Goal: Task Accomplishment & Management: Manage account settings

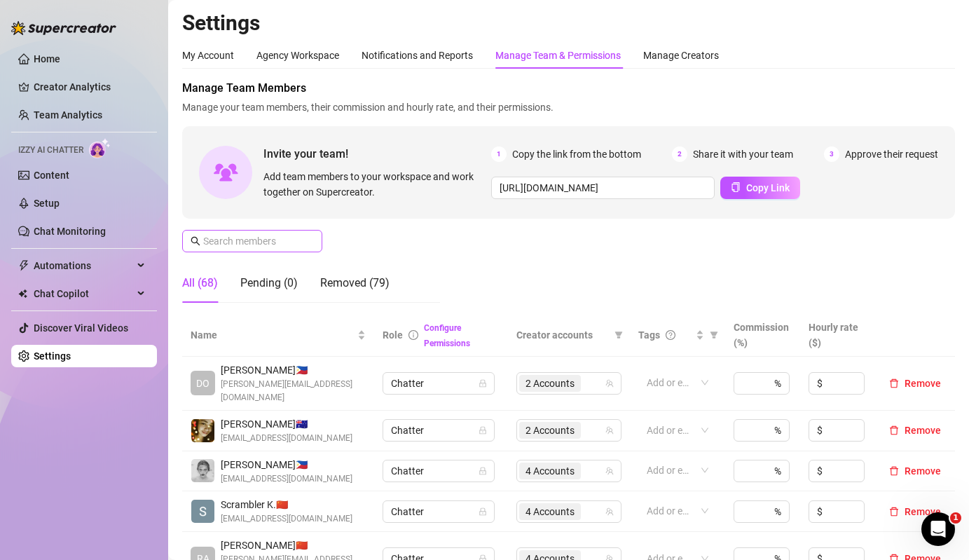
click at [278, 231] on span at bounding box center [252, 241] width 140 height 22
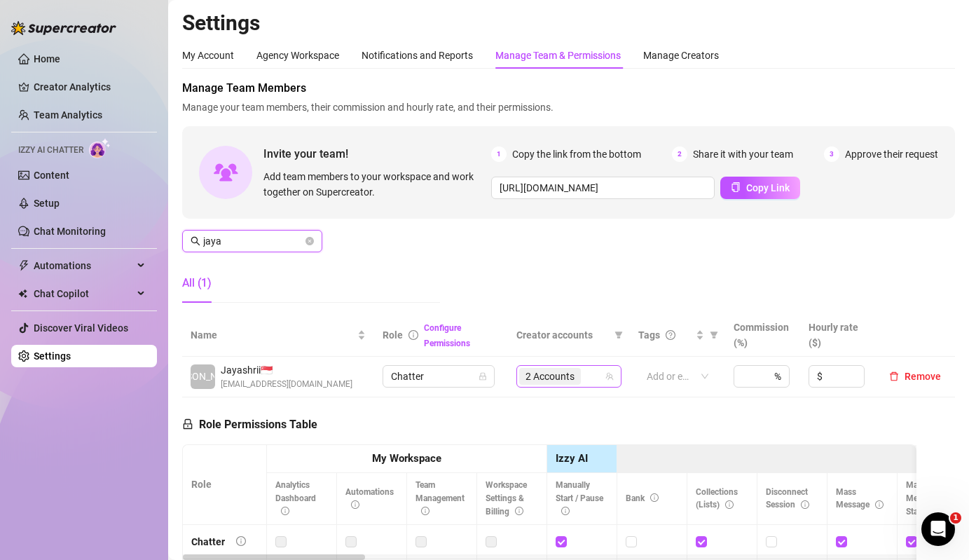
click at [551, 374] on span "2 Accounts" at bounding box center [550, 376] width 49 height 15
type input "jaya"
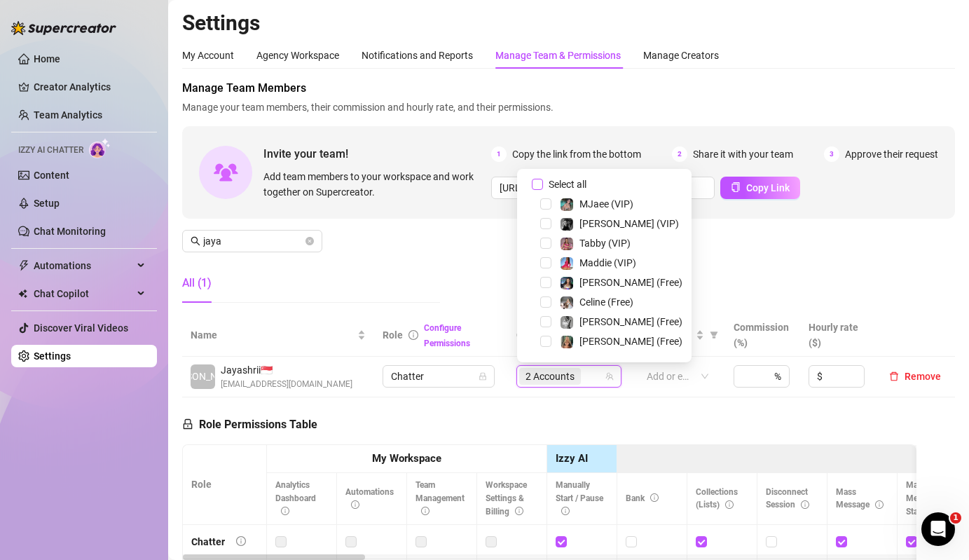
click at [579, 188] on span "Select all" at bounding box center [567, 184] width 49 height 15
click at [543, 188] on input "Select all" at bounding box center [537, 184] width 11 height 11
click at [579, 188] on span "Select all" at bounding box center [567, 184] width 49 height 15
click at [543, 188] on input "Select all" at bounding box center [537, 184] width 11 height 11
checkbox input "false"
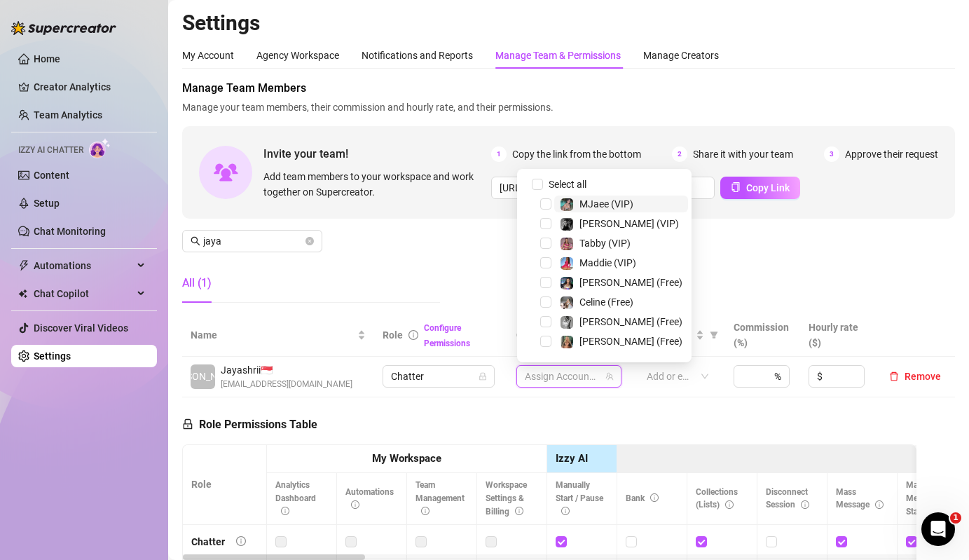
click at [586, 202] on span "MJaee (VIP)" at bounding box center [606, 203] width 54 height 11
click at [461, 253] on div "Manage Team Members Manage your team members, their commission and hourly rate,…" at bounding box center [568, 197] width 773 height 234
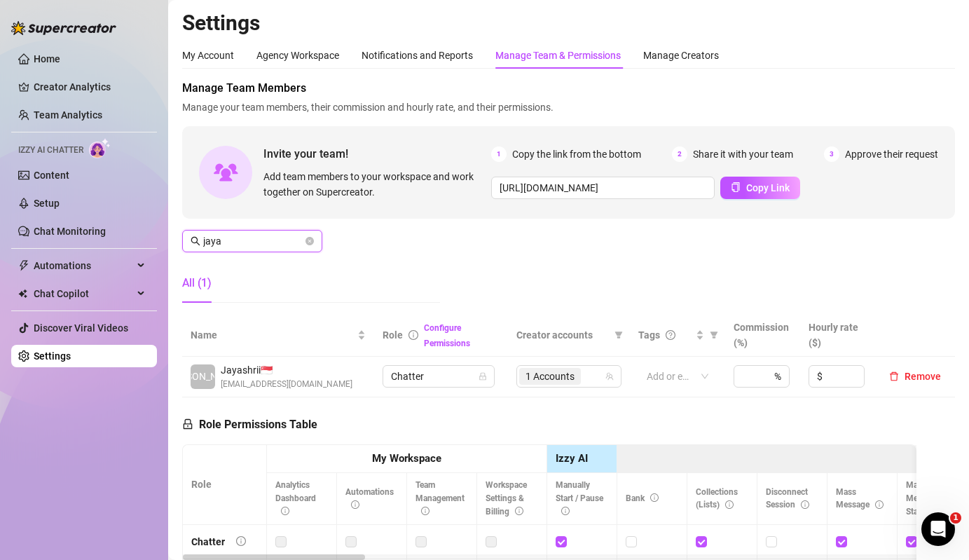
click at [279, 240] on input "jaya" at bounding box center [253, 240] width 100 height 15
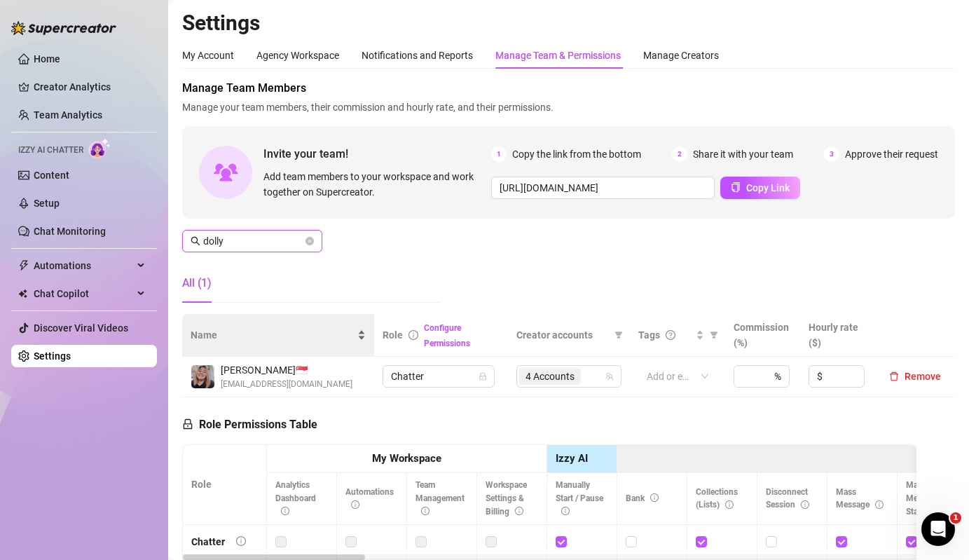
type input "dolly"
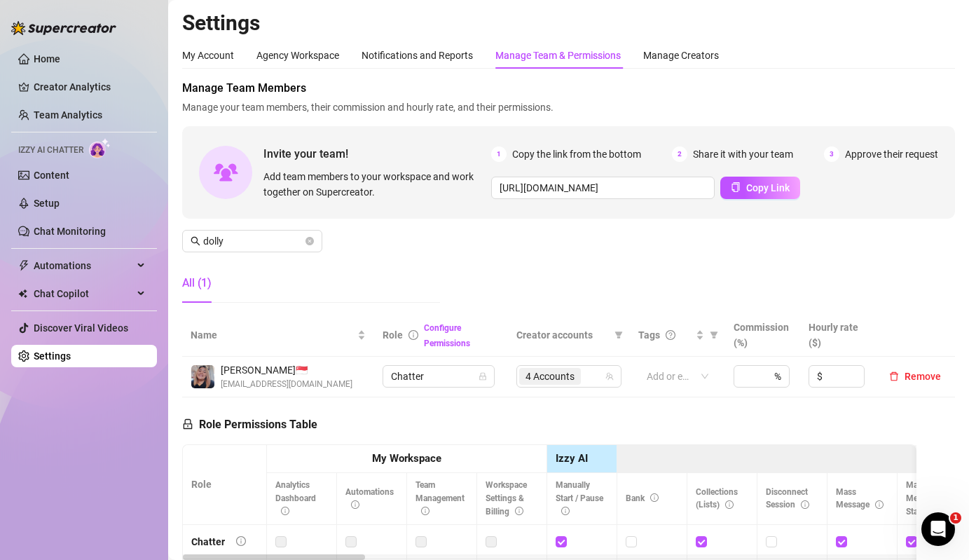
click at [581, 364] on td "4 Accounts" at bounding box center [569, 377] width 122 height 41
click at [574, 375] on span "4 Accounts" at bounding box center [550, 376] width 49 height 15
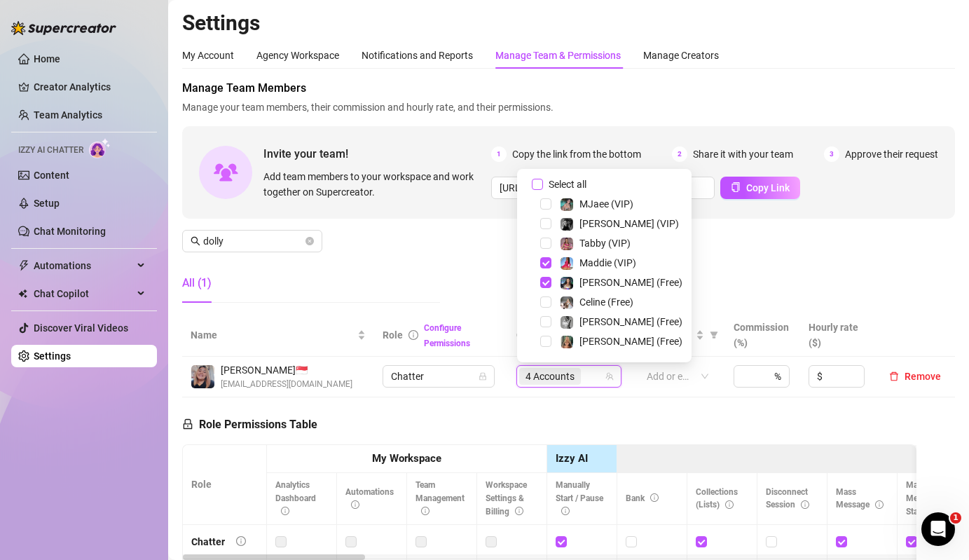
click at [574, 184] on span "Select all" at bounding box center [567, 184] width 49 height 15
click at [543, 184] on input "Select all" at bounding box center [537, 184] width 11 height 11
click at [574, 184] on span "Select all" at bounding box center [567, 184] width 49 height 15
click at [543, 184] on input "Select all" at bounding box center [537, 184] width 11 height 11
checkbox input "false"
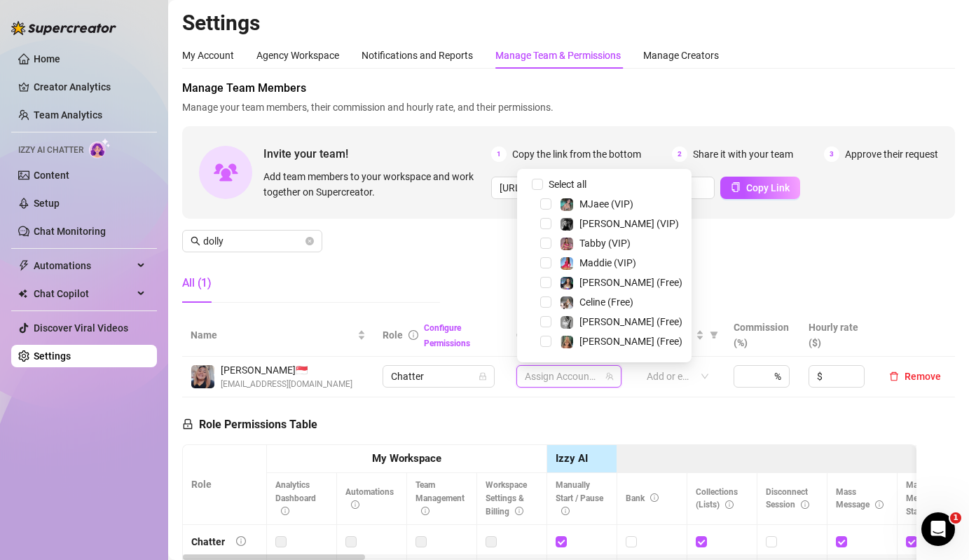
scroll to position [213, 0]
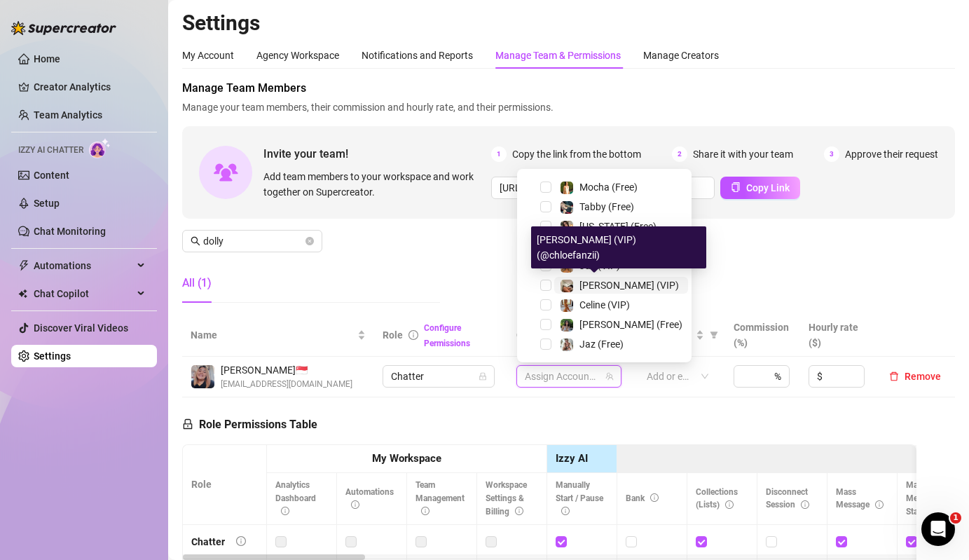
click at [576, 284] on div "[PERSON_NAME] (VIP)" at bounding box center [619, 285] width 119 height 17
click at [588, 305] on span "Celine (VIP)" at bounding box center [604, 304] width 50 height 11
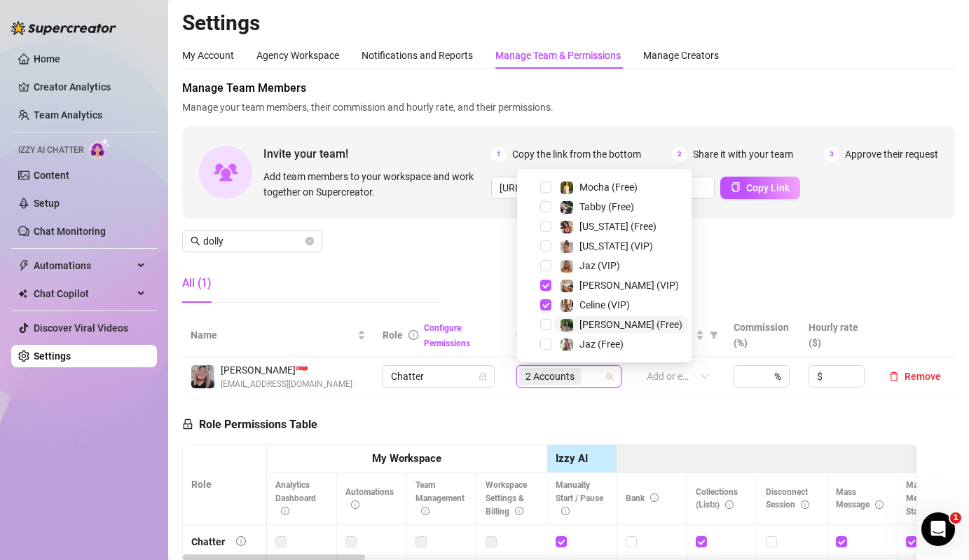
click at [590, 320] on span "[PERSON_NAME] (Free)" at bounding box center [630, 324] width 103 height 11
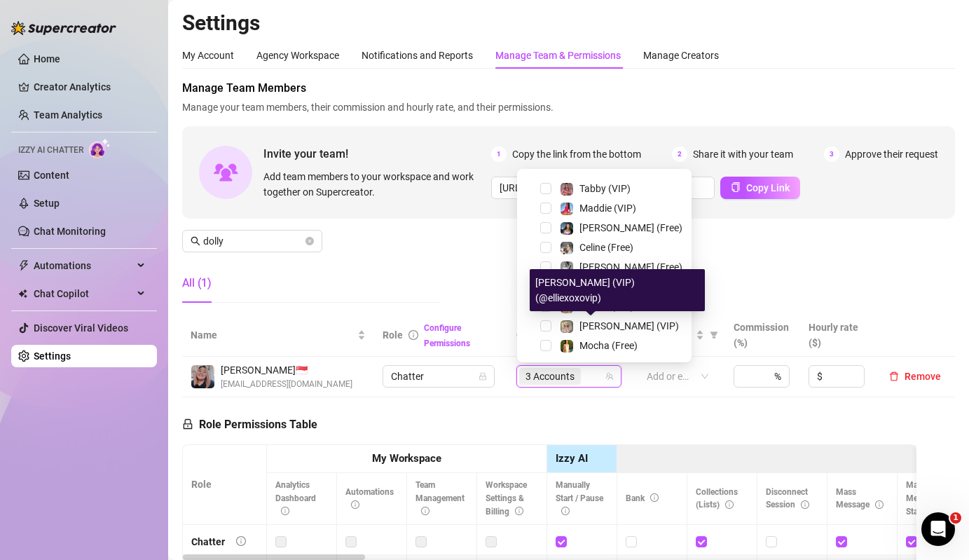
scroll to position [39, 0]
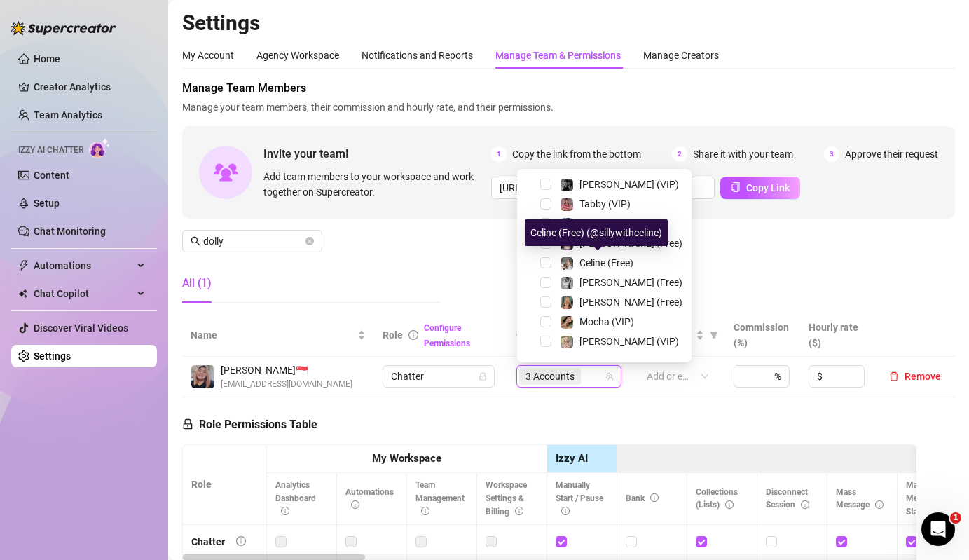
click at [582, 260] on span "Celine (Free)" at bounding box center [606, 262] width 54 height 11
click at [477, 264] on div "Manage Team Members Manage your team members, their commission and hourly rate,…" at bounding box center [568, 197] width 773 height 234
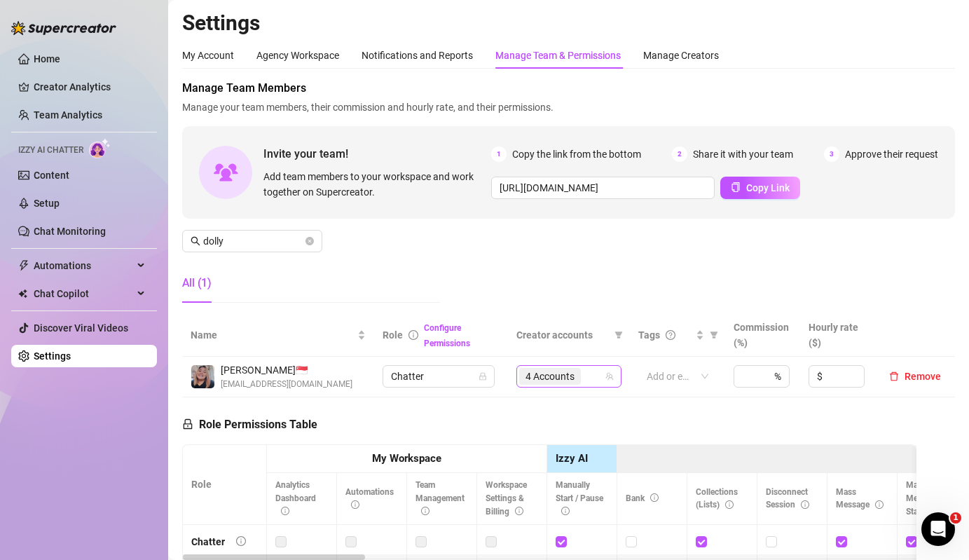
click at [557, 372] on span "4 Accounts" at bounding box center [550, 376] width 49 height 15
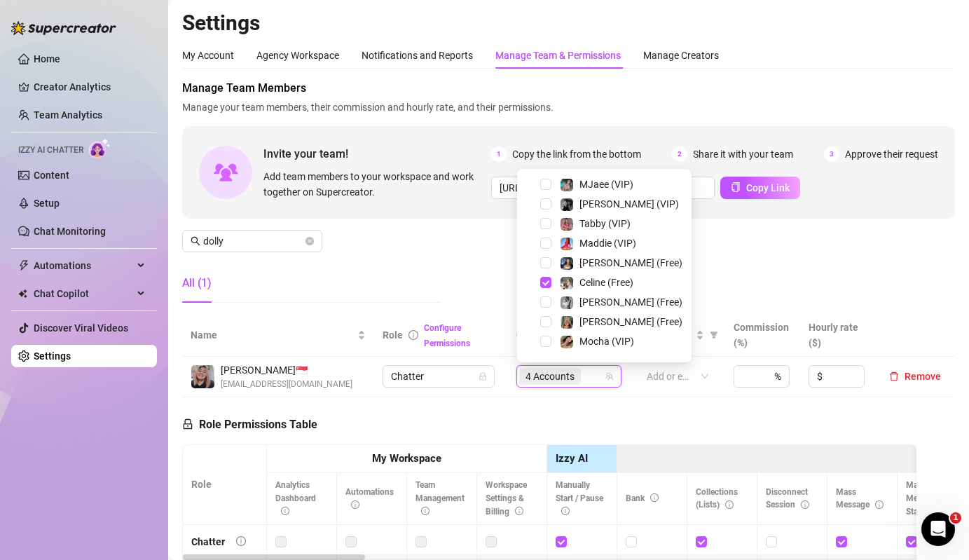
scroll to position [213, 0]
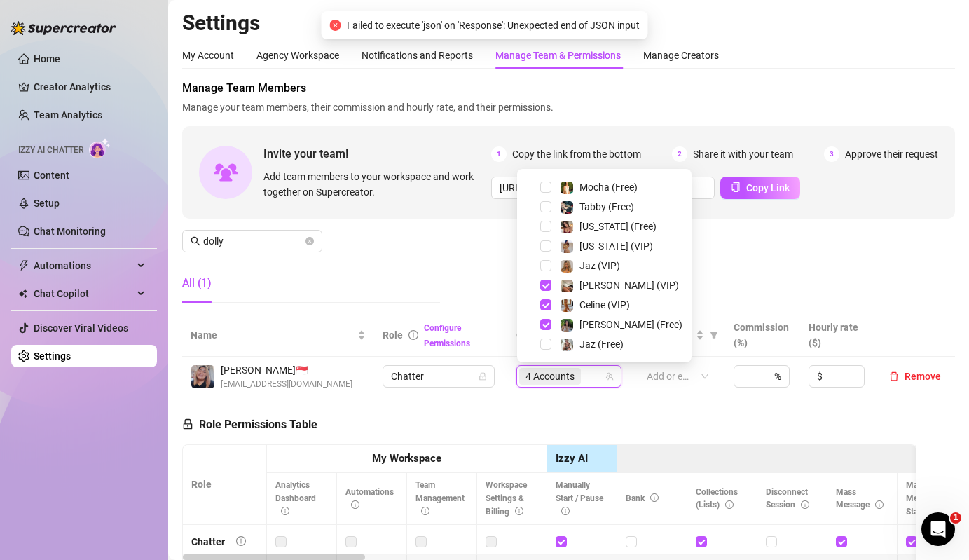
click at [420, 261] on div "Manage Team Members Manage your team members, their commission and hourly rate,…" at bounding box center [568, 197] width 773 height 234
